Goal: Task Accomplishment & Management: Manage account settings

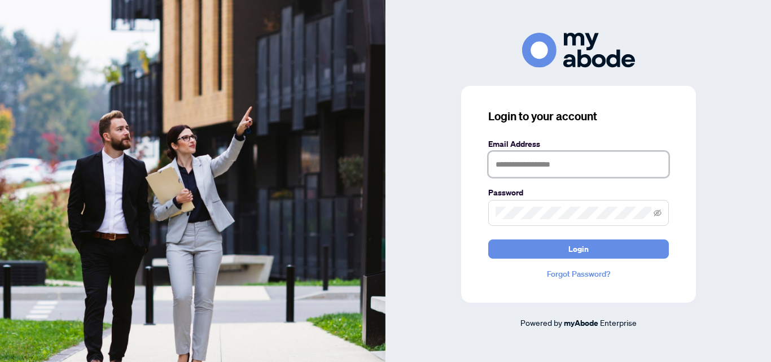
click at [529, 160] on input "text" at bounding box center [578, 164] width 181 height 26
type input "**********"
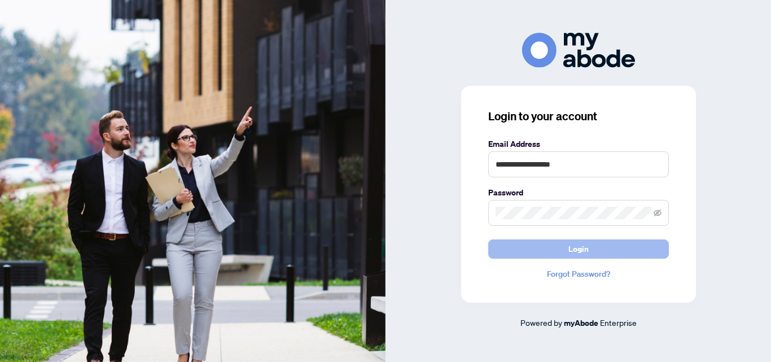
click at [585, 251] on span "Login" at bounding box center [578, 249] width 20 height 18
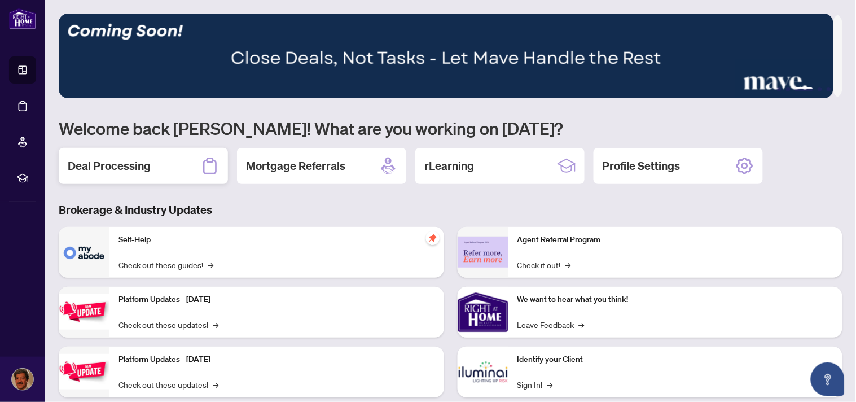
click at [106, 164] on h2 "Deal Processing" at bounding box center [109, 166] width 83 height 16
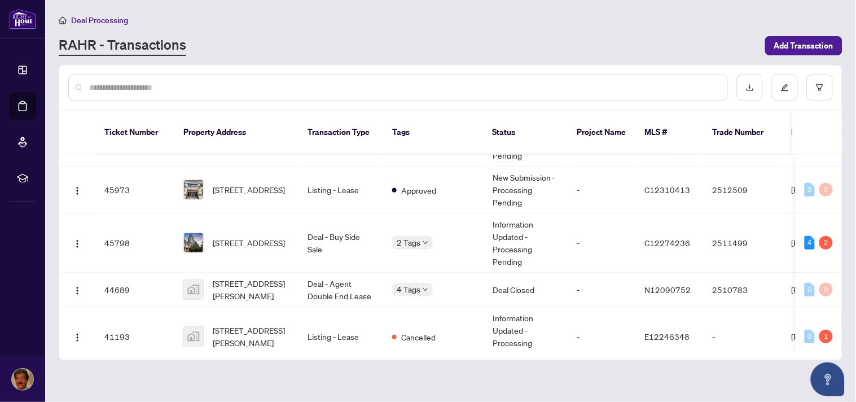
scroll to position [214, 0]
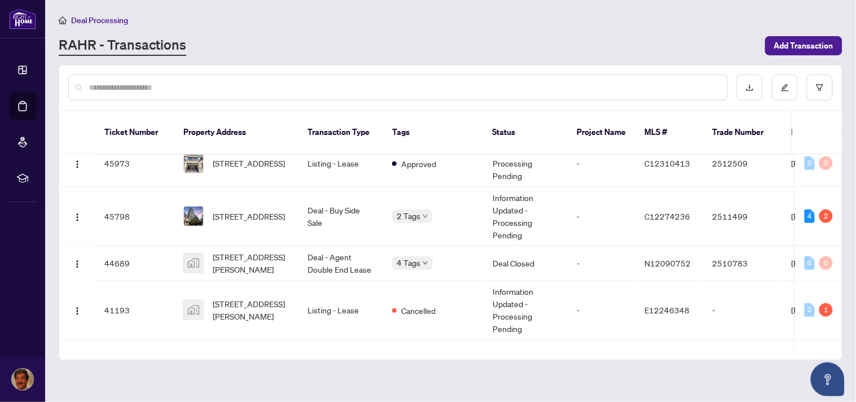
click at [844, 186] on main "Deal Processing [PERSON_NAME] - Transactions Add Transaction Ticket Number Prop…" at bounding box center [450, 201] width 811 height 402
click at [729, 202] on td "2511499" at bounding box center [743, 216] width 79 height 59
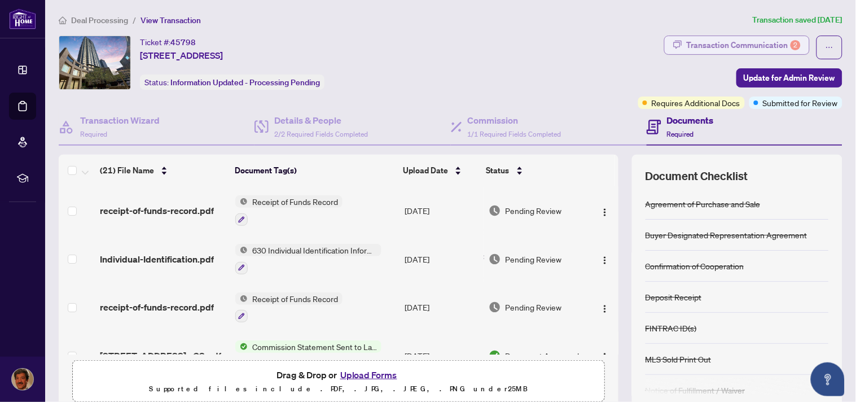
click at [733, 47] on div "Transaction Communication 2" at bounding box center [744, 45] width 114 height 18
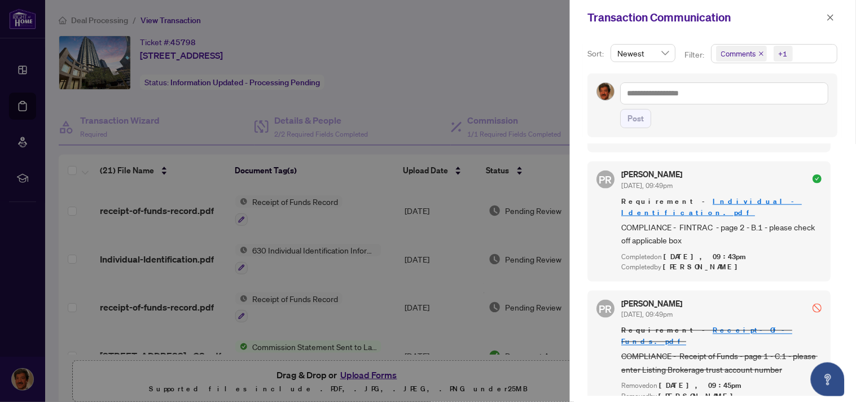
scroll to position [383, 0]
click at [830, 15] on icon "close" at bounding box center [831, 18] width 8 height 8
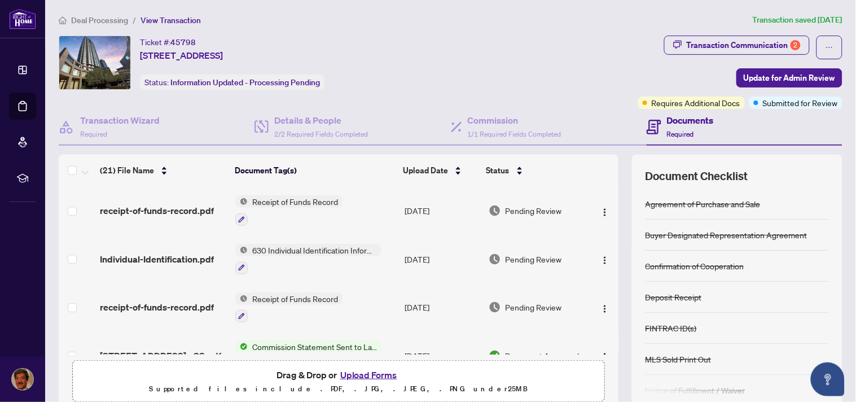
click at [545, 209] on span "Pending Review" at bounding box center [534, 210] width 56 height 12
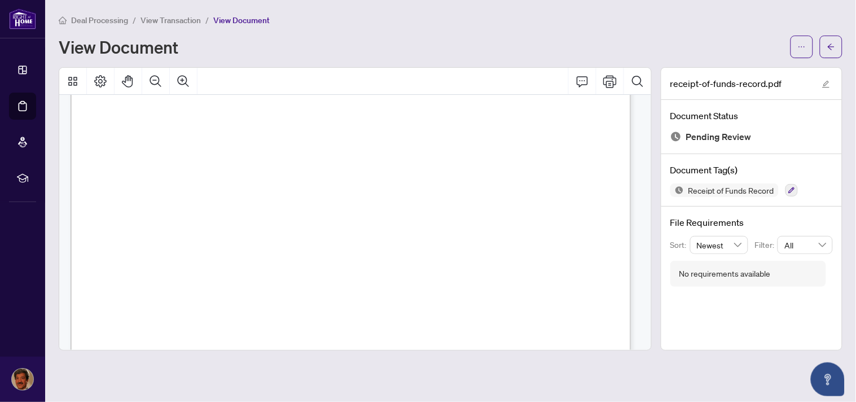
scroll to position [1011, 0]
